Goal: Task Accomplishment & Management: Use online tool/utility

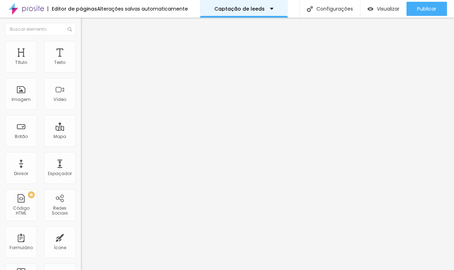
click at [249, 6] on div "Captação de leeds" at bounding box center [244, 9] width 88 height 18
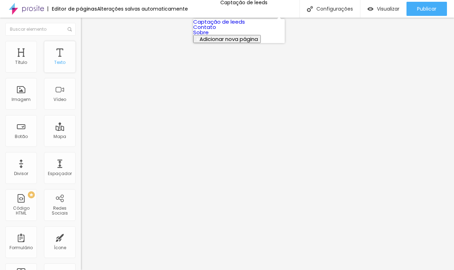
click at [63, 65] on div "Texto" at bounding box center [59, 62] width 11 height 5
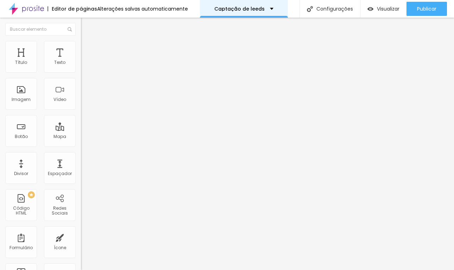
click at [242, 10] on p "Captação de leeds" at bounding box center [240, 8] width 50 height 5
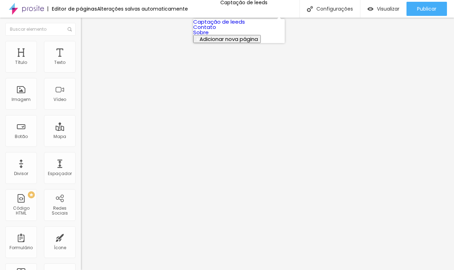
click at [239, 43] on button "Adicionar nova página" at bounding box center [227, 39] width 68 height 8
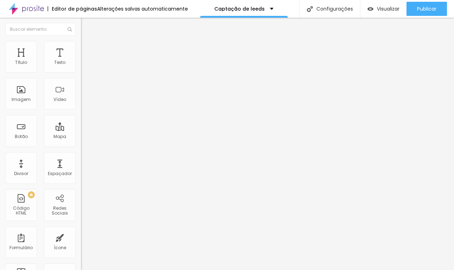
type input "teste"
click at [87, 47] on span "Estilo" at bounding box center [92, 46] width 11 height 6
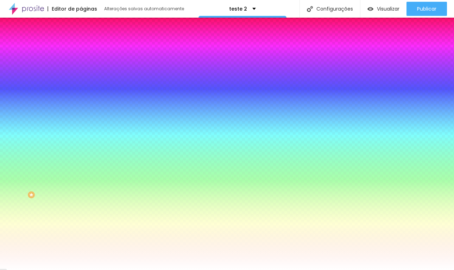
click at [81, 41] on li "Conteúdo" at bounding box center [121, 37] width 81 height 7
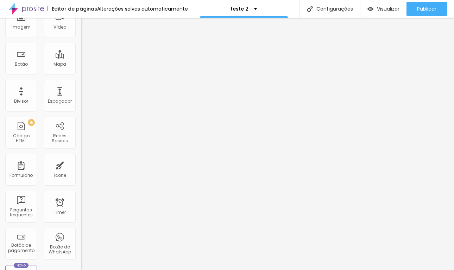
scroll to position [68, 0]
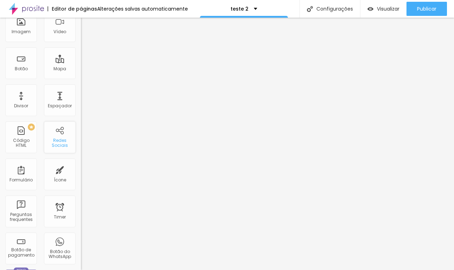
click at [56, 142] on div "Redes Sociais" at bounding box center [60, 143] width 28 height 10
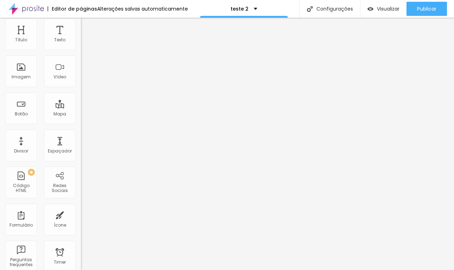
scroll to position [0, 0]
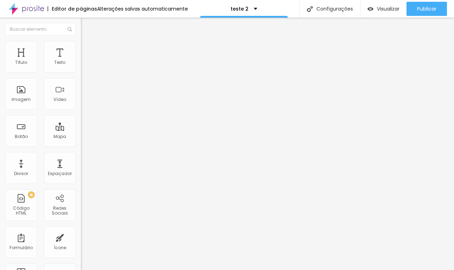
click at [81, 199] on div "Editar Comentários do Facebook Conteúdo Avançado Tema Claro Claro Escuro Ordem …" at bounding box center [121, 144] width 81 height 252
click at [86, 29] on img "button" at bounding box center [88, 29] width 4 height 6
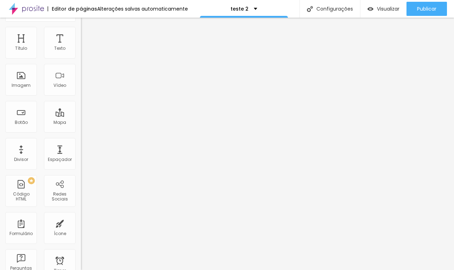
click at [87, 35] on span "Estilo" at bounding box center [92, 32] width 11 height 6
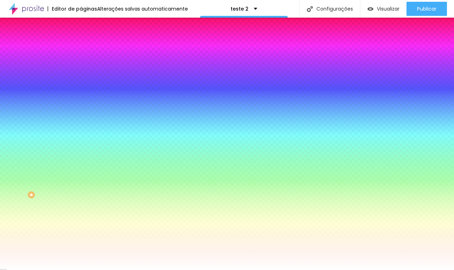
click at [81, 41] on li "Conteúdo" at bounding box center [121, 37] width 81 height 7
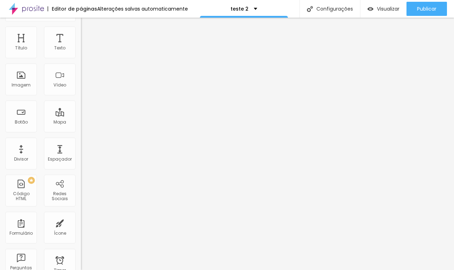
scroll to position [14, 0]
click at [81, 34] on img at bounding box center [84, 37] width 6 height 6
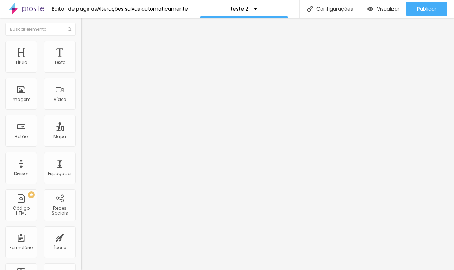
click at [86, 26] on div "Editar Antes/Depois" at bounding box center [115, 26] width 59 height 6
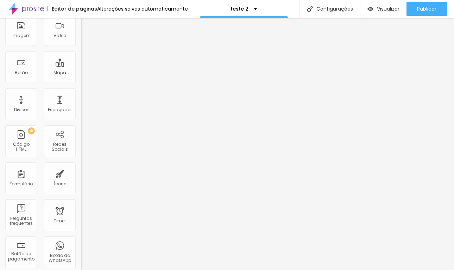
scroll to position [64, 0]
click at [24, 149] on div "Código HTML" at bounding box center [21, 146] width 28 height 10
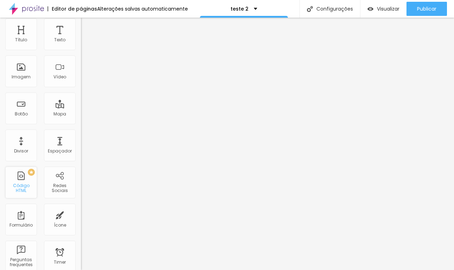
scroll to position [0, 0]
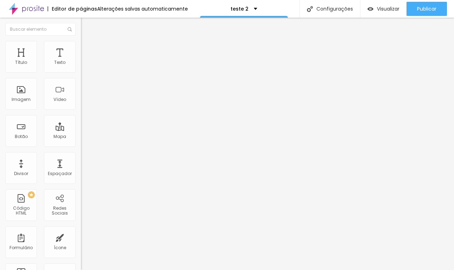
click at [86, 27] on div "Editar Código HTML" at bounding box center [115, 26] width 58 height 6
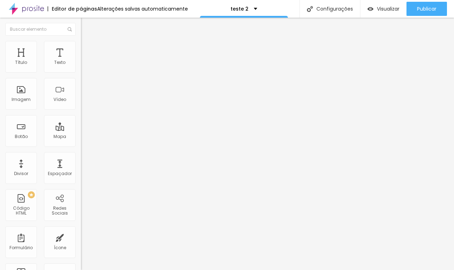
type input "D"
type input "Ensaio de Natal"
type input "R$ 550,00"
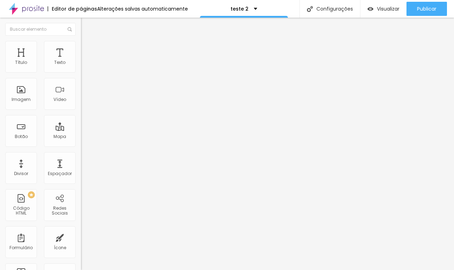
type textarea "Venha registrar conosco"
click at [394, 9] on span "Visualizar" at bounding box center [388, 9] width 23 height 6
click at [195, 0] on div "Editor de páginas Alterações salvas automaticamente teste 2 Configurações Confi…" at bounding box center [227, 9] width 454 height 18
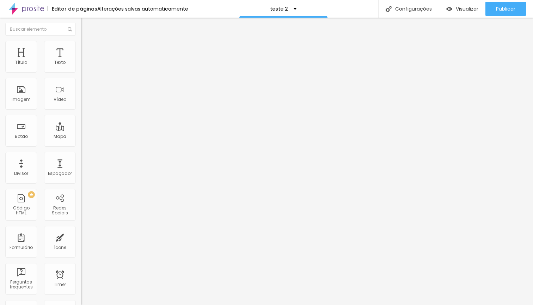
click at [81, 75] on link "clique aqui" at bounding box center [119, 76] width 76 height 10
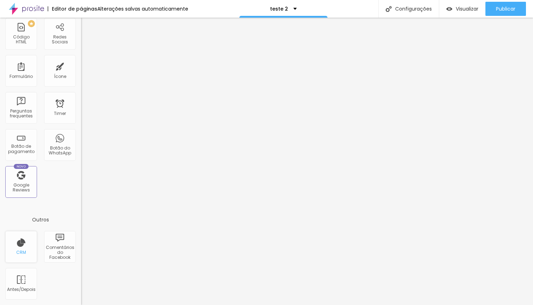
scroll to position [172, 0]
click at [25, 247] on div "CRM" at bounding box center [21, 247] width 32 height 32
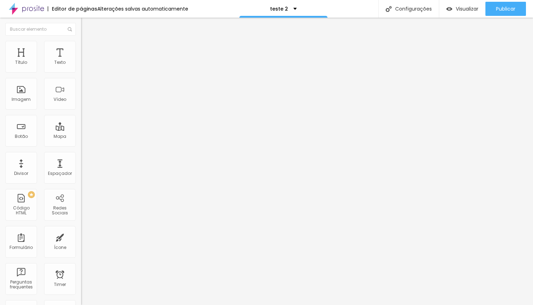
click at [81, 76] on link "clique aqui" at bounding box center [119, 76] width 76 height 10
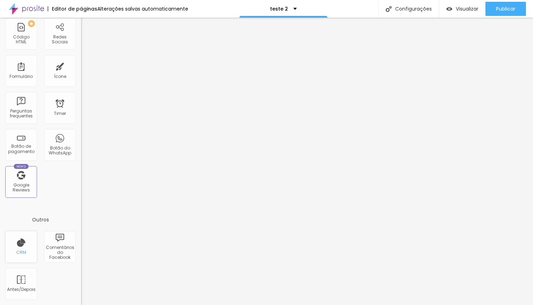
scroll to position [172, 0]
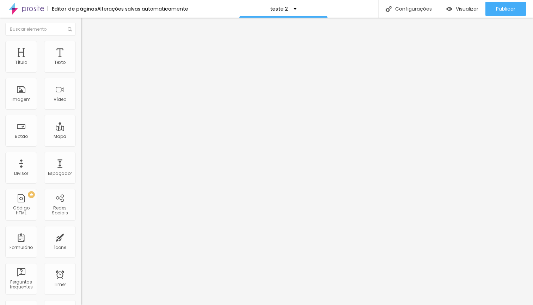
click at [81, 48] on img at bounding box center [84, 51] width 6 height 6
click at [81, 42] on li "Estilo" at bounding box center [121, 44] width 81 height 7
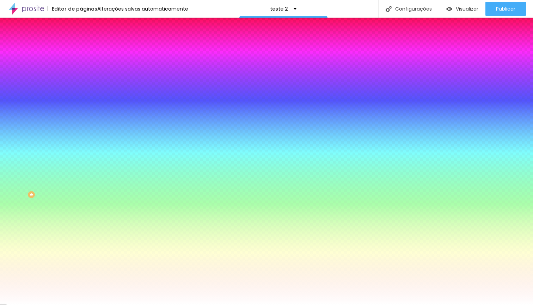
click at [81, 41] on li "Conteúdo" at bounding box center [121, 37] width 81 height 7
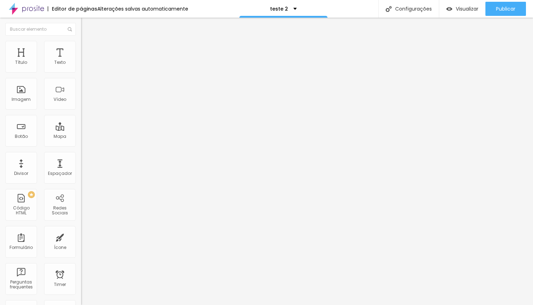
click at [86, 69] on div "Contato" at bounding box center [122, 65] width 72 height 6
type input "integrado"
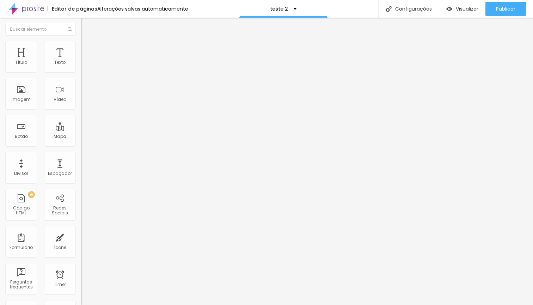
click at [87, 49] on span "Estilo" at bounding box center [92, 46] width 11 height 6
click at [87, 50] on span "Avançado" at bounding box center [98, 53] width 23 height 6
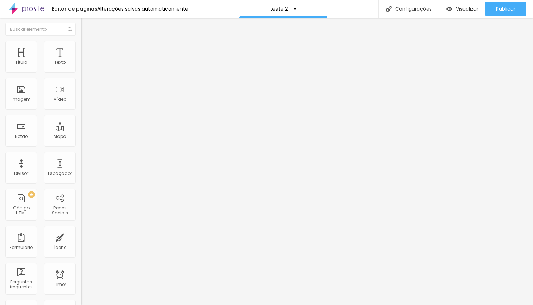
click at [87, 42] on span "Conteúdo" at bounding box center [98, 39] width 22 height 6
click at [81, 75] on link "clique aqui" at bounding box center [119, 76] width 76 height 10
click at [81, 42] on img at bounding box center [84, 44] width 6 height 6
click at [87, 50] on span "Avançado" at bounding box center [98, 53] width 23 height 6
click at [87, 42] on span "Conteúdo" at bounding box center [98, 39] width 22 height 6
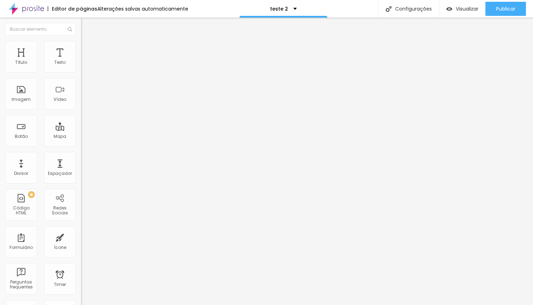
click at [86, 69] on div "Contato" at bounding box center [122, 65] width 72 height 6
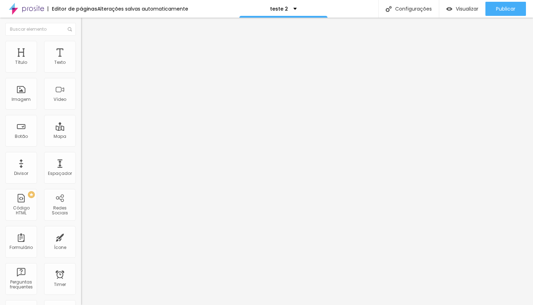
radio input "true"
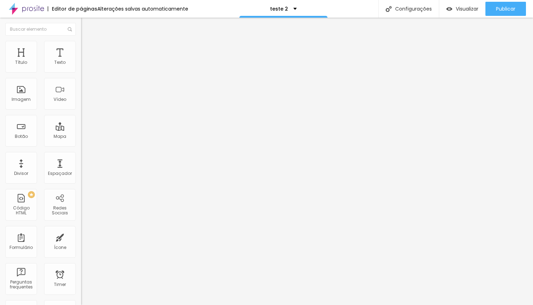
radio input "true"
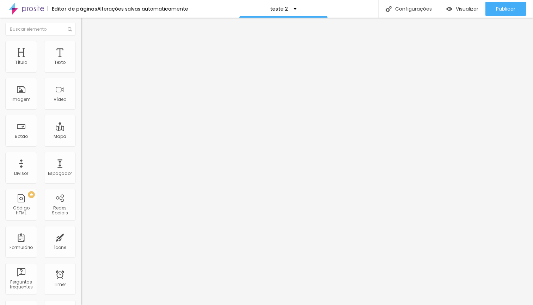
scroll to position [13, 0]
type input "Aniversário Infantil"
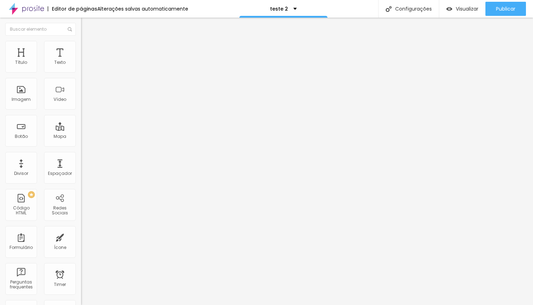
scroll to position [13, 0]
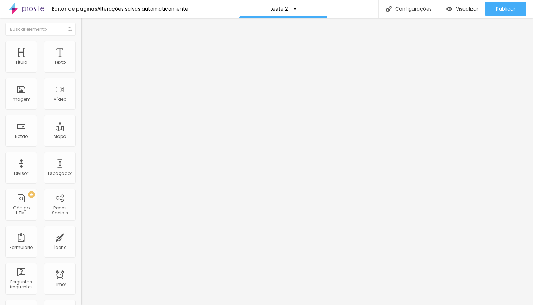
click at [81, 71] on div "Form" at bounding box center [121, 65] width 81 height 12
click at [87, 50] on span "Avançado" at bounding box center [98, 53] width 23 height 6
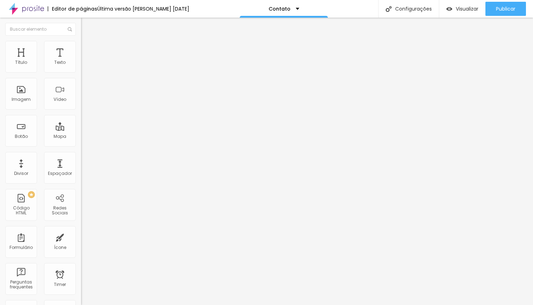
click at [87, 49] on span "Estilo" at bounding box center [92, 46] width 11 height 6
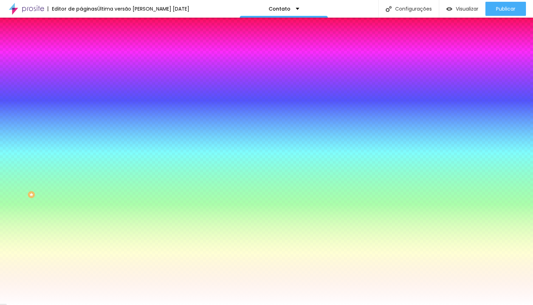
click at [87, 42] on span "Conteúdo" at bounding box center [98, 39] width 22 height 6
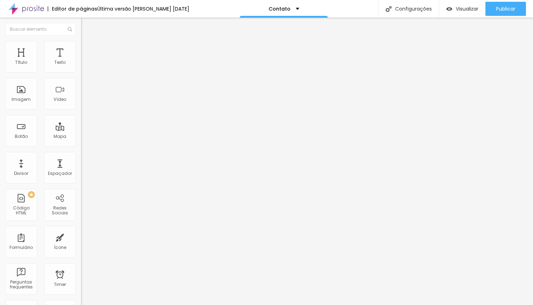
click at [81, 71] on div "Contato" at bounding box center [121, 65] width 81 height 12
click at [43, 304] on div "Contato" at bounding box center [35, 310] width 67 height 4
click at [86, 69] on div "Contato" at bounding box center [122, 65] width 72 height 6
click at [81, 71] on img at bounding box center [83, 73] width 4 height 4
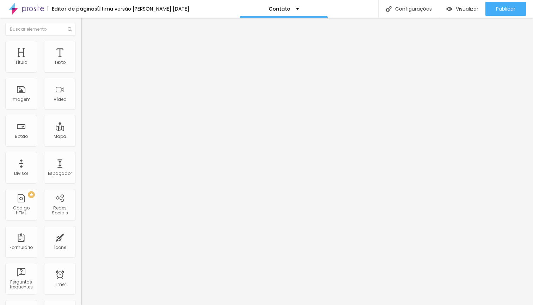
radio input "true"
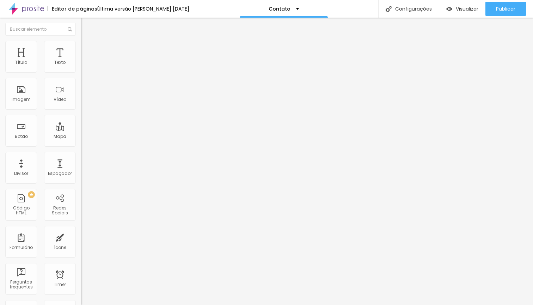
click at [81, 71] on img at bounding box center [83, 73] width 4 height 4
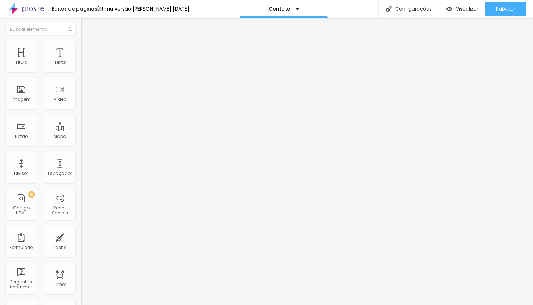
scroll to position [61, 0]
